Goal: Task Accomplishment & Management: Manage account settings

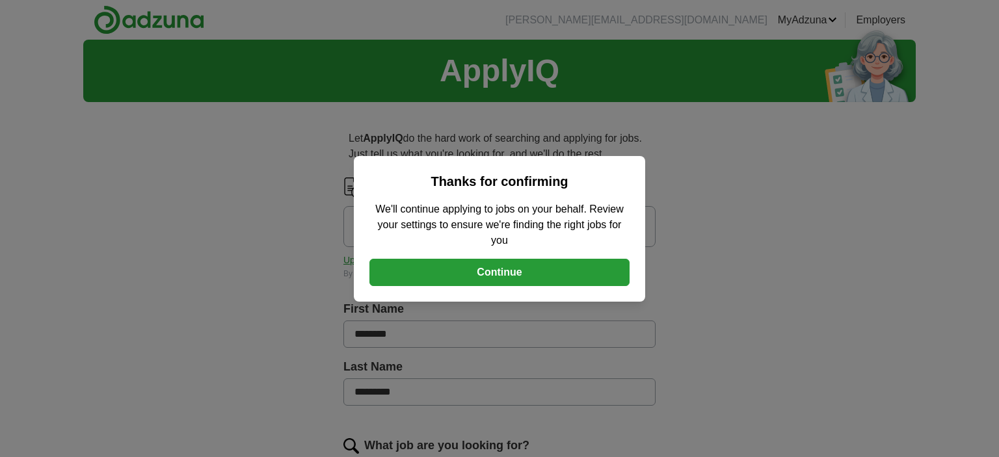
click at [501, 271] on button "Continue" at bounding box center [499, 272] width 260 height 27
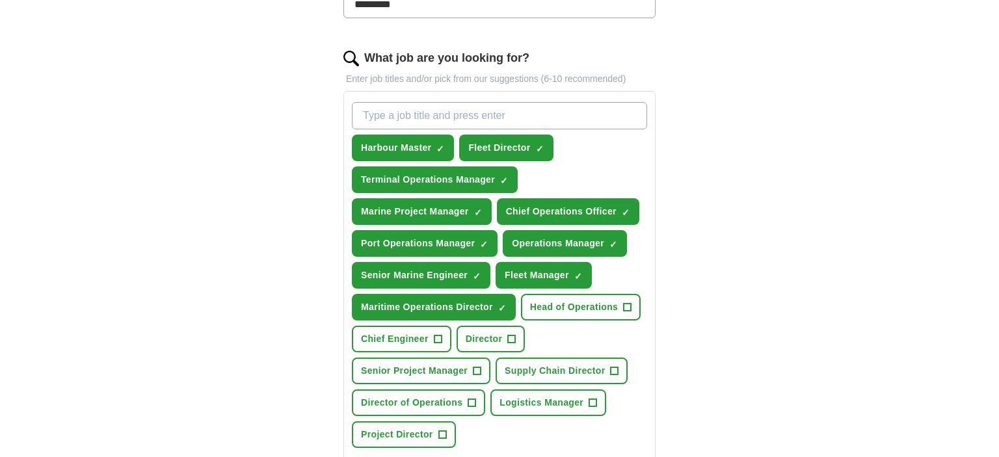
scroll to position [412, 0]
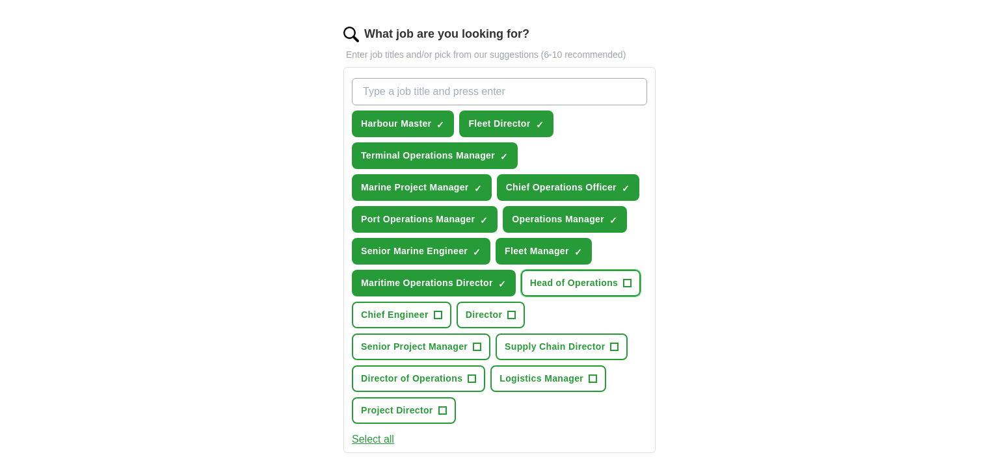
click at [587, 280] on span "Head of Operations" at bounding box center [574, 283] width 88 height 14
drag, startPoint x: 420, startPoint y: 406, endPoint x: 402, endPoint y: 404, distance: 18.3
click at [420, 405] on span "Project Director" at bounding box center [397, 411] width 72 height 14
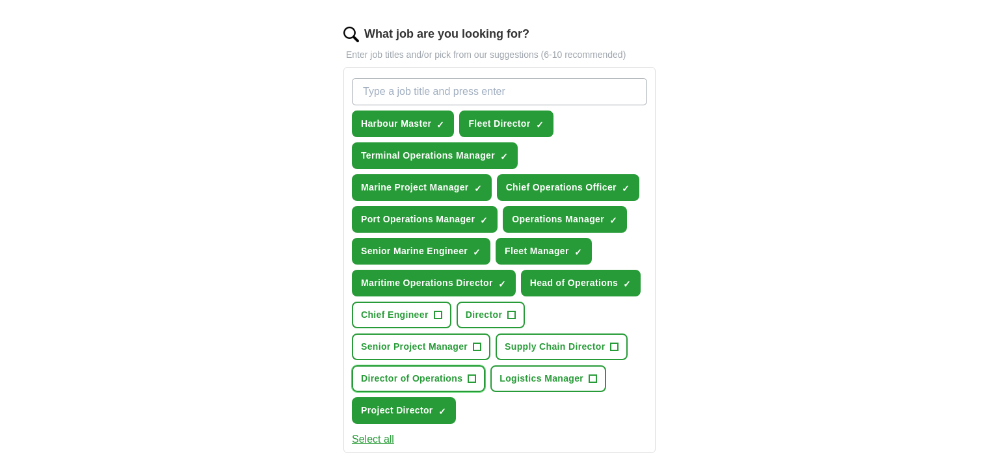
click at [402, 373] on span "Director of Operations" at bounding box center [411, 379] width 101 height 14
click at [490, 308] on span "Director" at bounding box center [484, 315] width 36 height 14
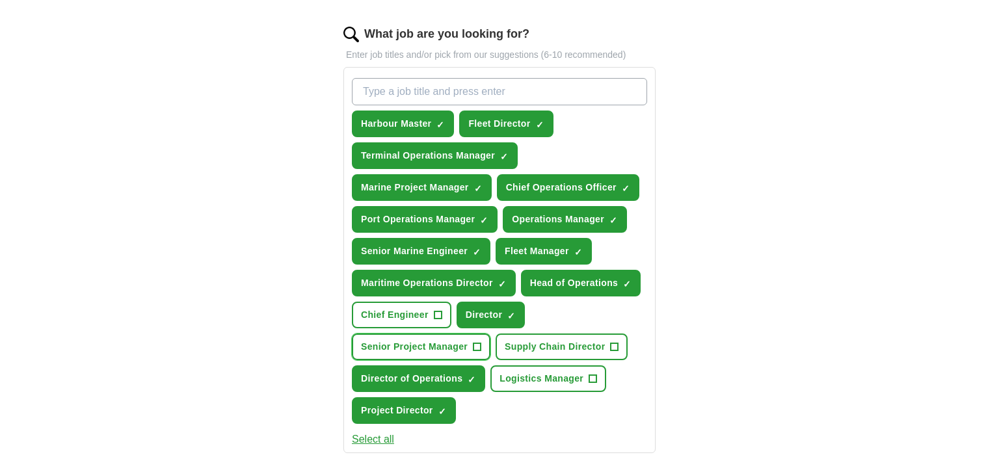
click at [412, 341] on span "Senior Project Manager" at bounding box center [414, 347] width 107 height 14
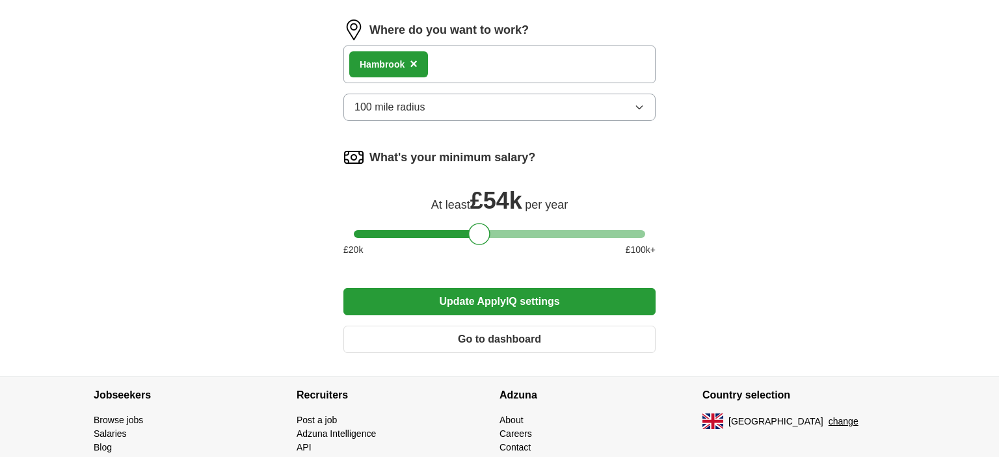
scroll to position [892, 0]
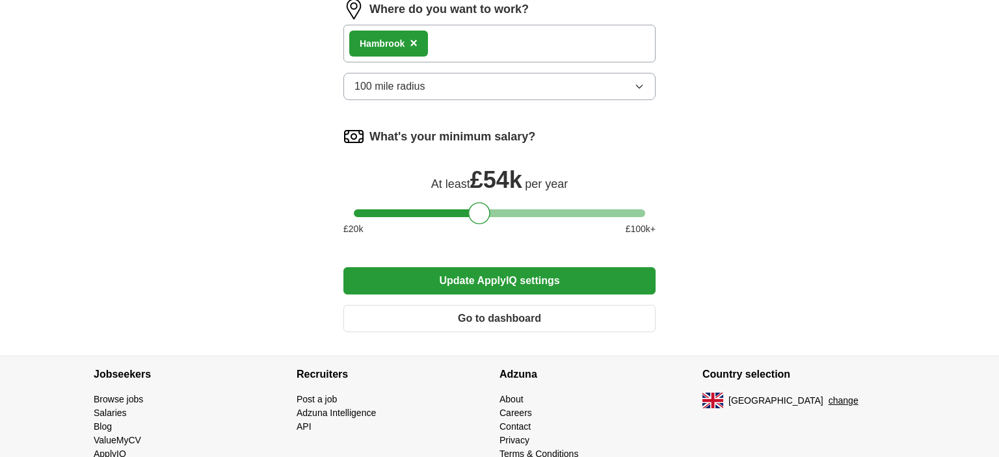
click at [503, 276] on button "Update ApplyIQ settings" at bounding box center [499, 280] width 312 height 27
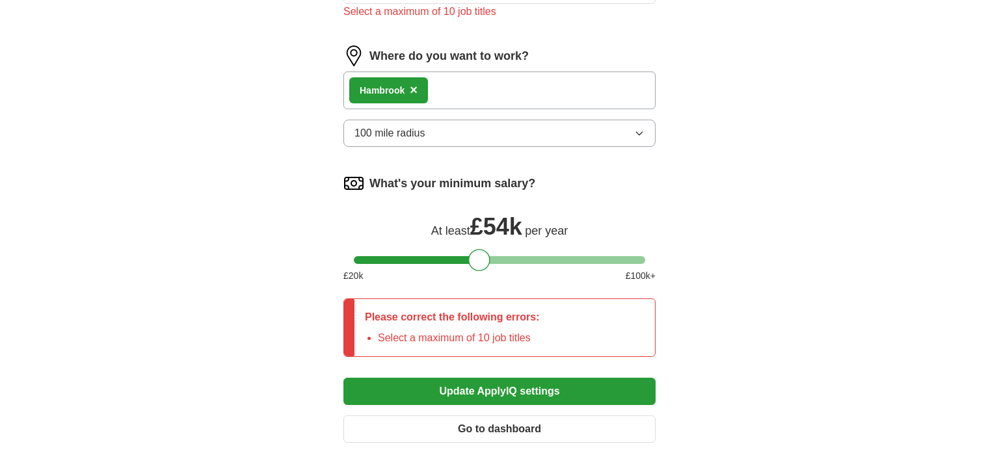
scroll to position [839, 0]
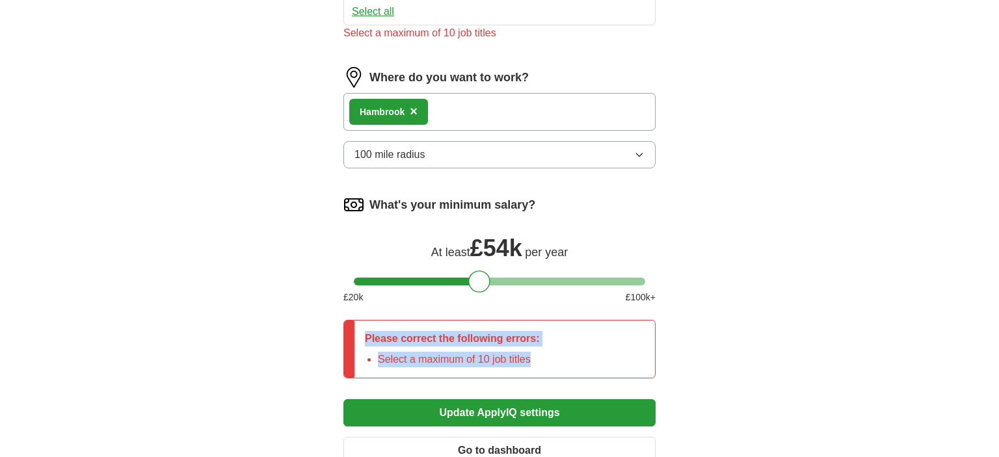
drag, startPoint x: 550, startPoint y: 357, endPoint x: 359, endPoint y: 323, distance: 194.1
click at [359, 323] on div "Please correct the following errors: Select a maximum of 10 job titles" at bounding box center [499, 349] width 312 height 59
copy div "Please correct the following errors: Select a maximum of 10 job titles"
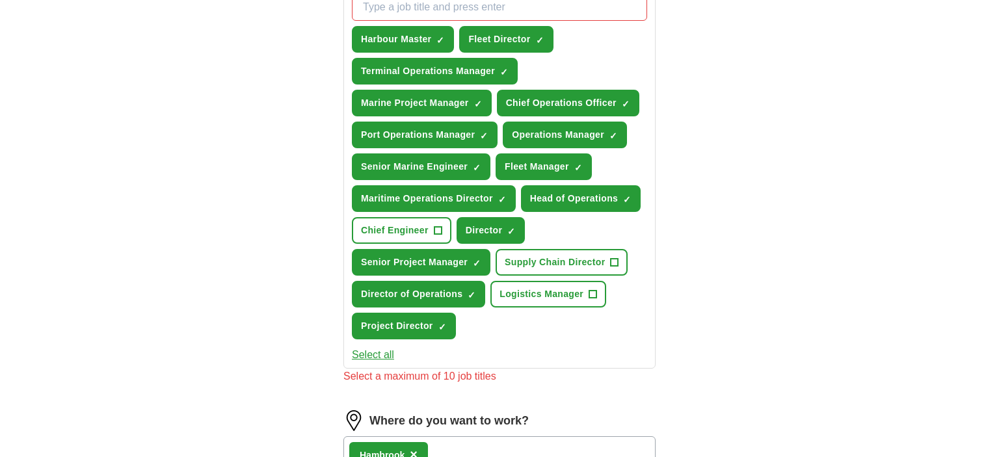
scroll to position [427, 0]
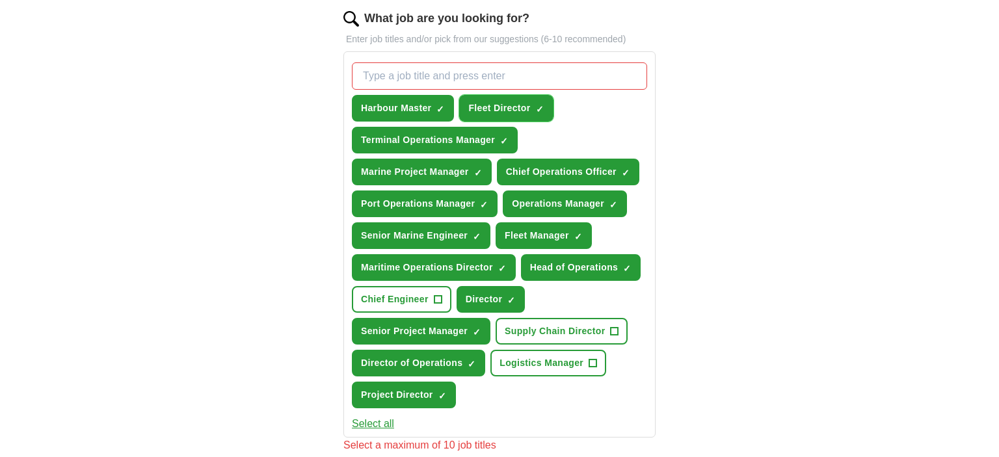
click at [0, 0] on span "×" at bounding box center [0, 0] width 0 height 0
drag, startPoint x: 629, startPoint y: 168, endPoint x: 648, endPoint y: 168, distance: 18.9
click at [629, 168] on span "✓ ×" at bounding box center [626, 172] width 8 height 8
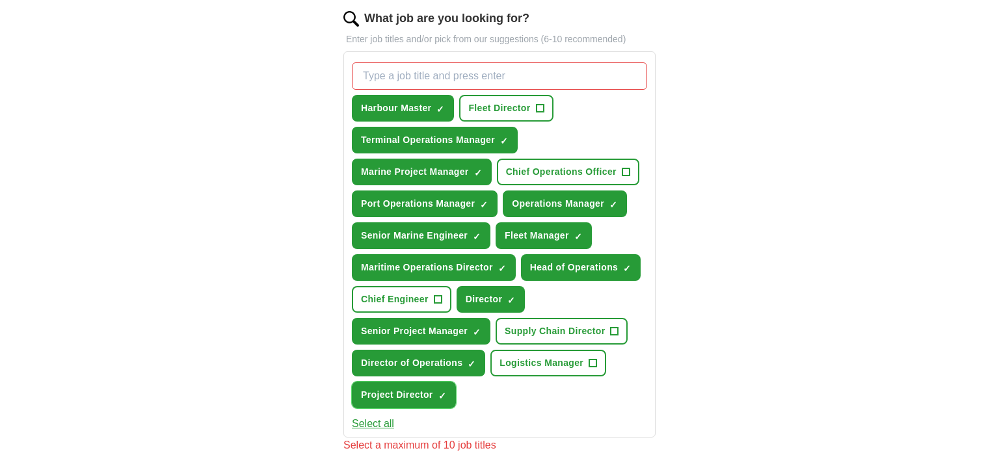
click at [0, 0] on span "×" at bounding box center [0, 0] width 0 height 0
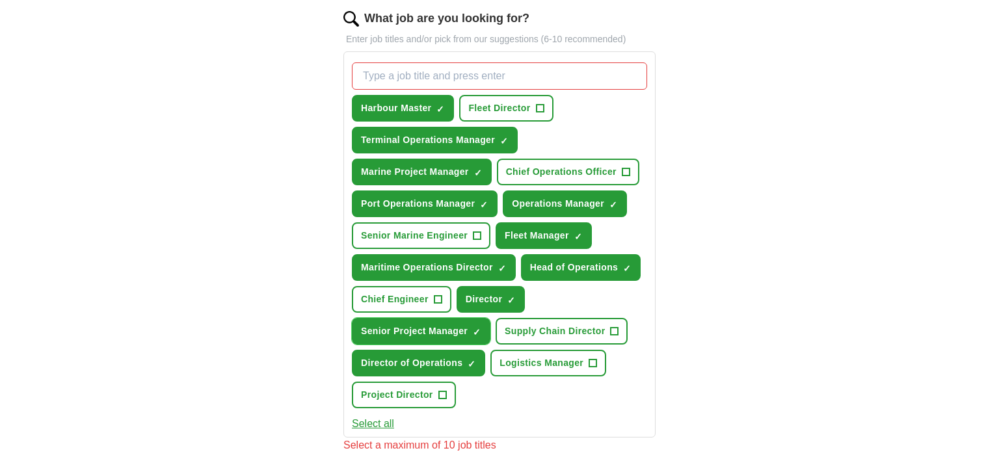
click at [0, 0] on span "×" at bounding box center [0, 0] width 0 height 0
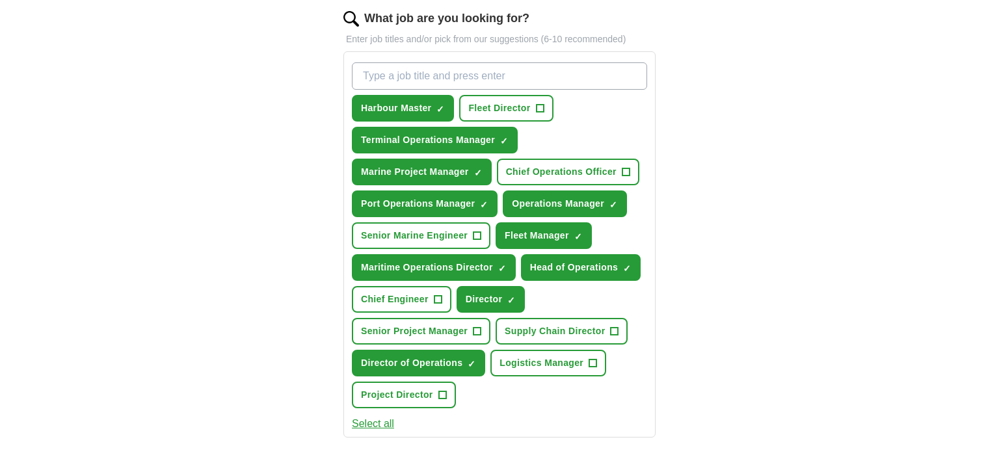
click at [769, 348] on div "ApplyIQ Let ApplyIQ do the hard work of searching and applying for jobs. Just t…" at bounding box center [499, 216] width 832 height 1208
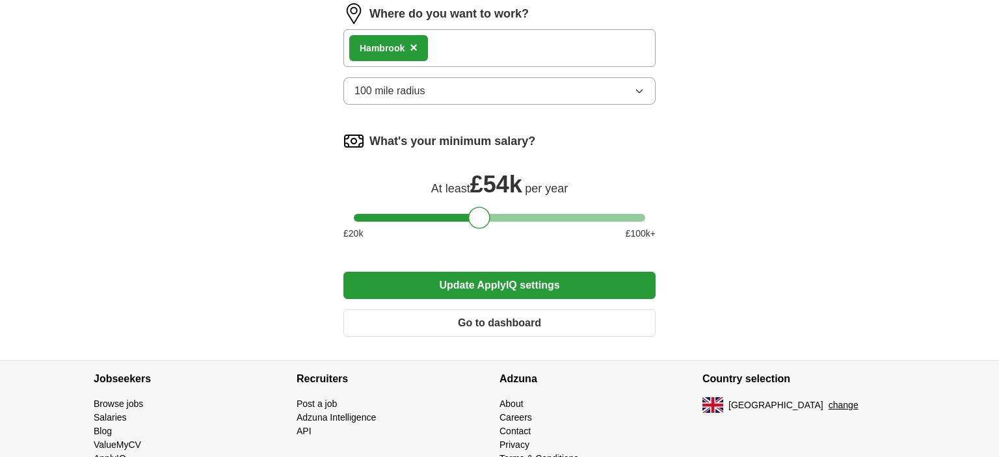
scroll to position [908, 0]
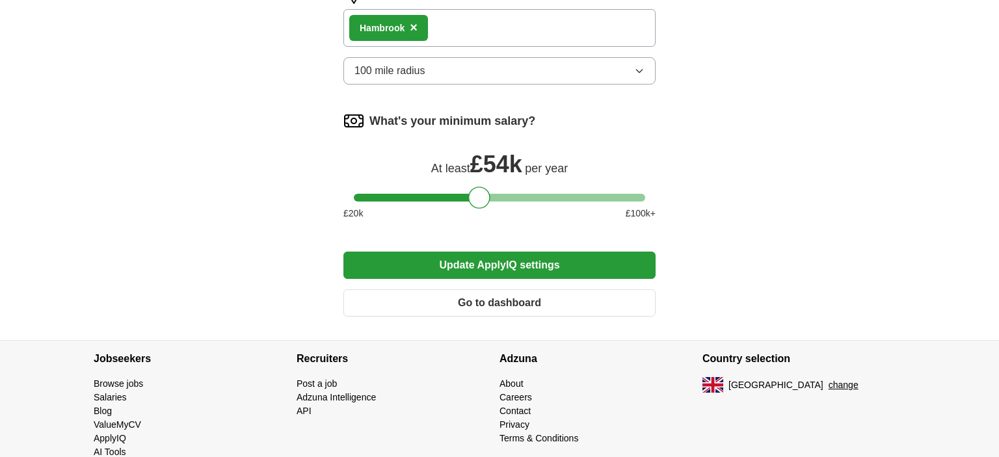
click at [489, 257] on button "Update ApplyIQ settings" at bounding box center [499, 265] width 312 height 27
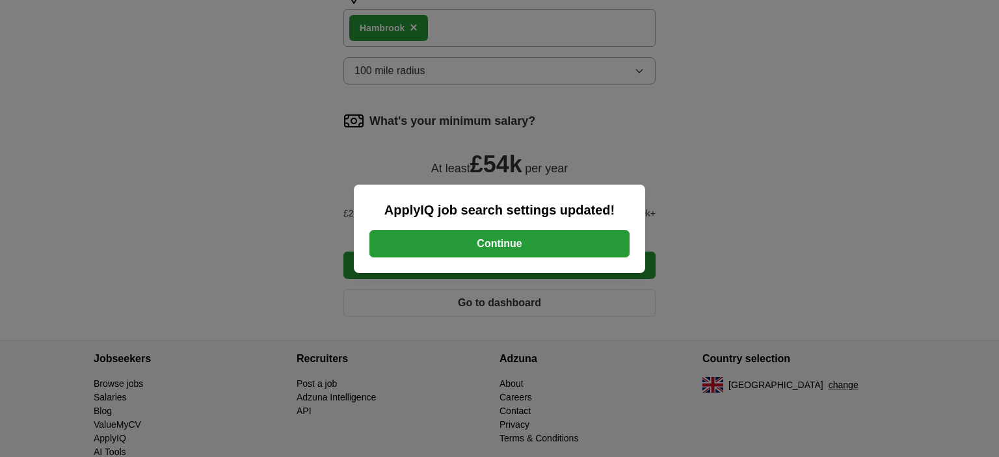
click at [504, 242] on button "Continue" at bounding box center [499, 243] width 260 height 27
